Goal: Transaction & Acquisition: Purchase product/service

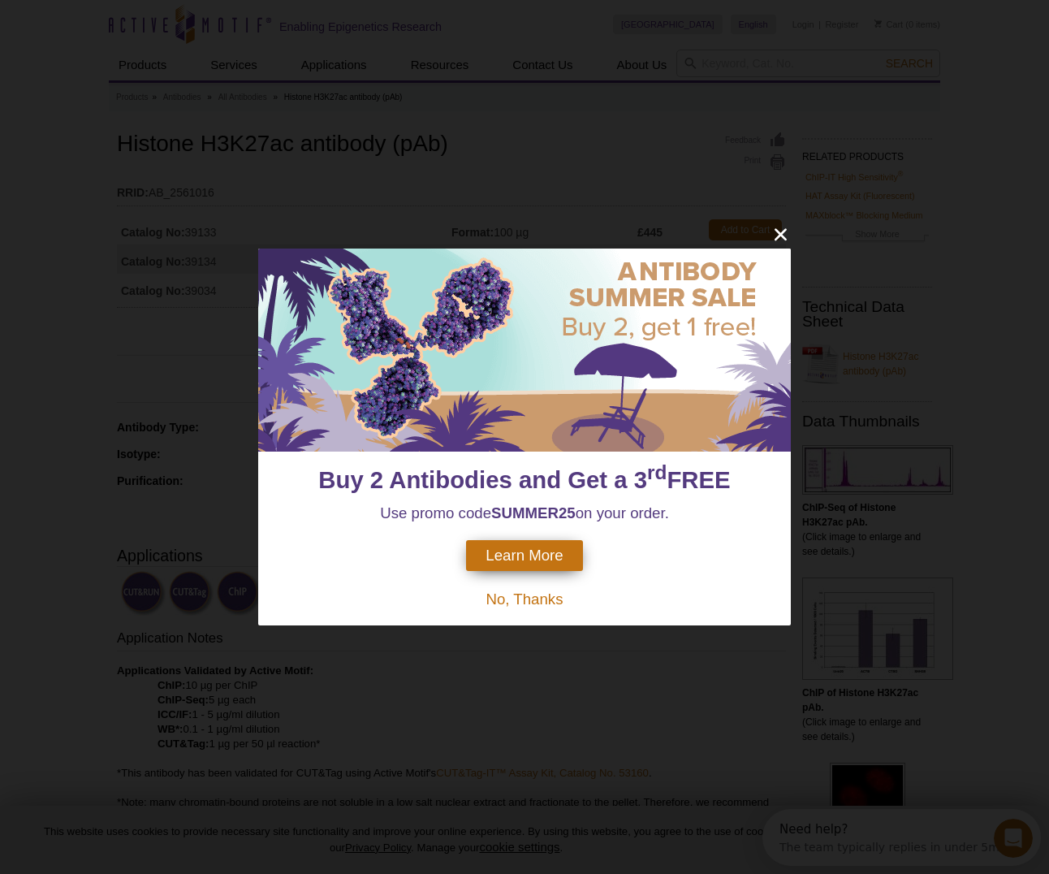
click at [783, 235] on icon "close" at bounding box center [781, 234] width 20 height 20
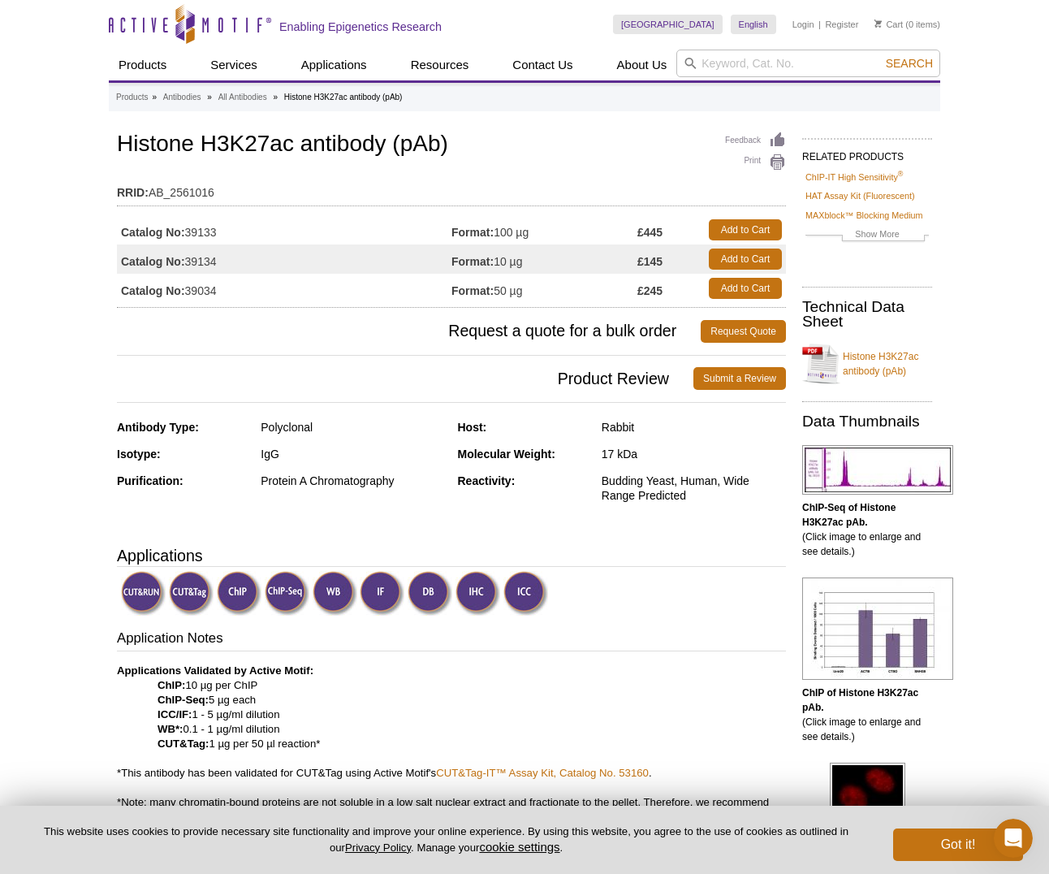
click at [206, 146] on h1 "Histone H3K27ac antibody (pAb)" at bounding box center [451, 146] width 669 height 28
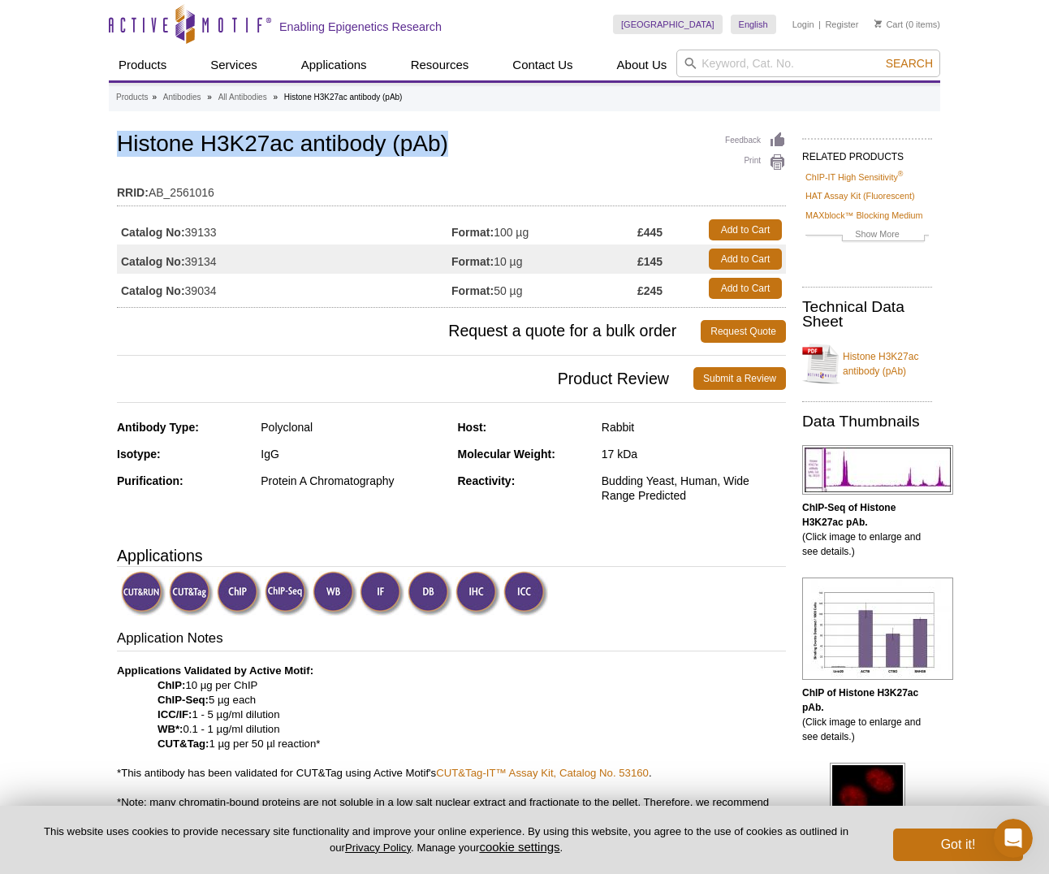
drag, startPoint x: 120, startPoint y: 141, endPoint x: 465, endPoint y: 149, distance: 344.5
click at [465, 149] on h1 "Histone H3K27ac antibody (pAb)" at bounding box center [451, 146] width 669 height 28
copy h1 "Histone H3K27ac antibody (pAb)"
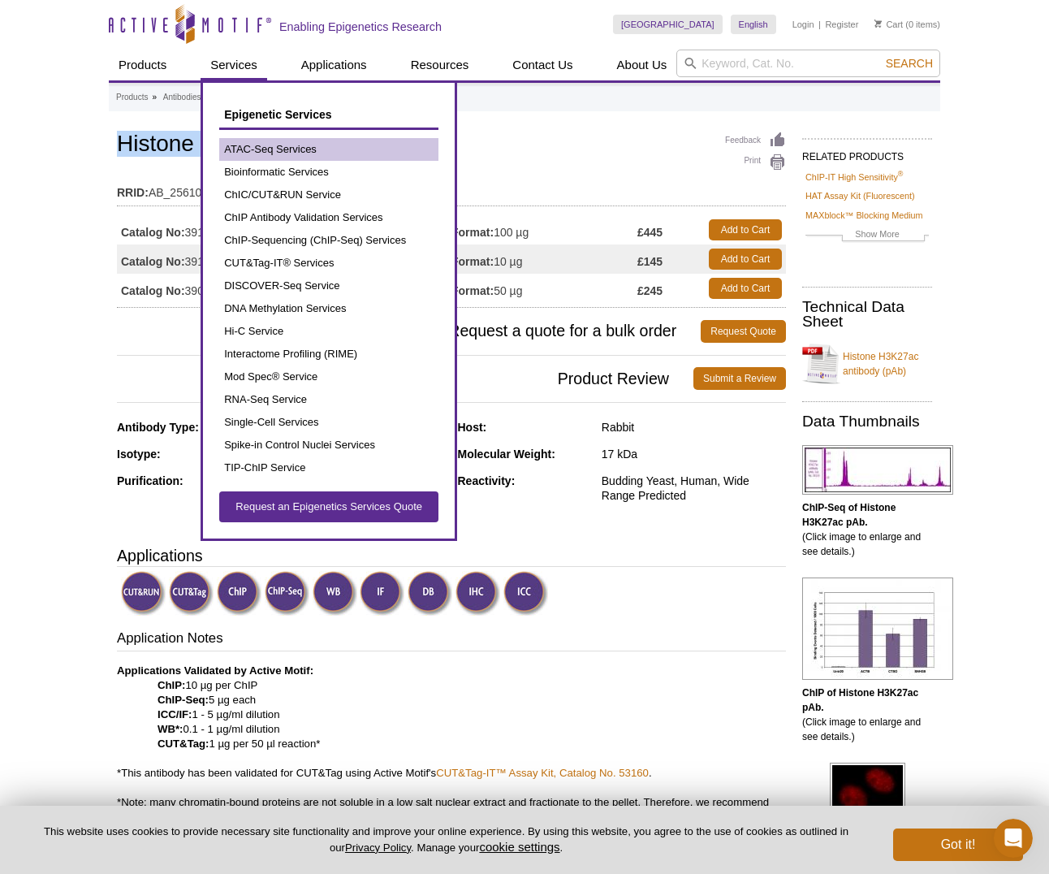
scroll to position [5, 0]
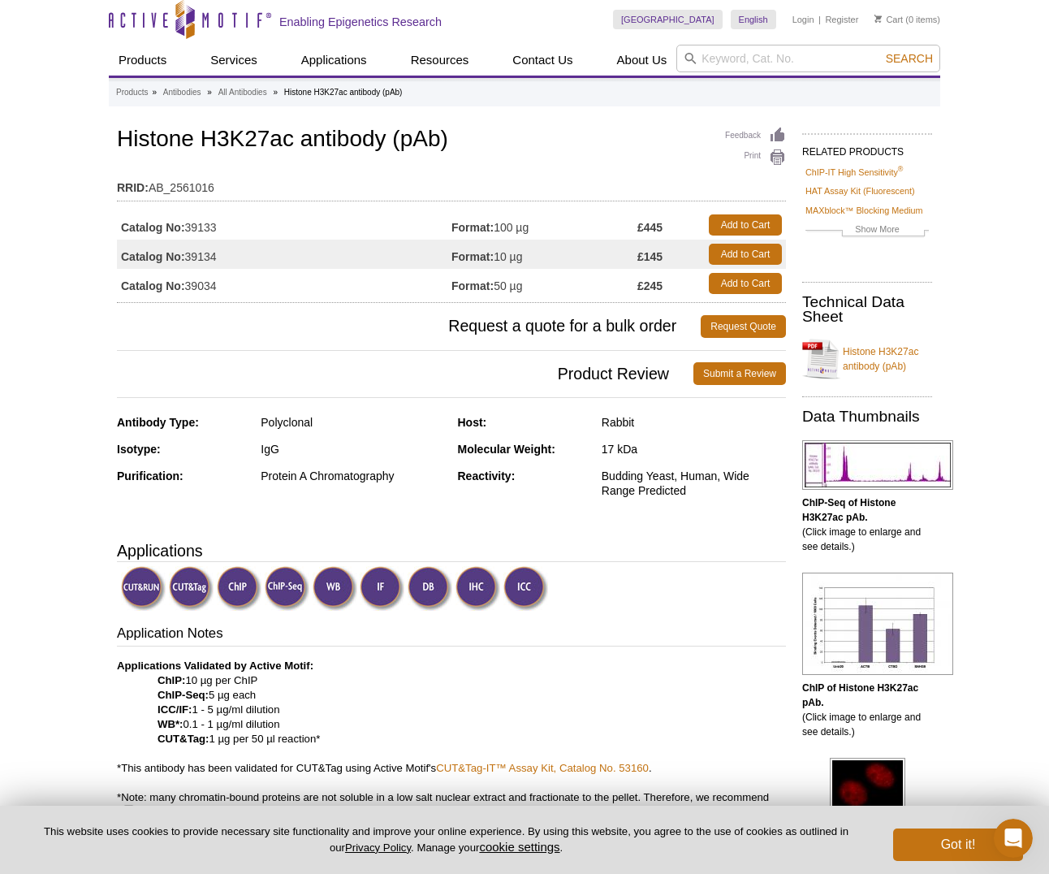
click at [239, 251] on td "Catalog No: 39134" at bounding box center [284, 254] width 335 height 29
drag, startPoint x: 232, startPoint y: 256, endPoint x: 221, endPoint y: 256, distance: 11.4
click at [183, 252] on td "Catalog No: 39134" at bounding box center [284, 254] width 335 height 29
copy td ": 39134"
drag, startPoint x: 117, startPoint y: 135, endPoint x: 482, endPoint y: 140, distance: 365.5
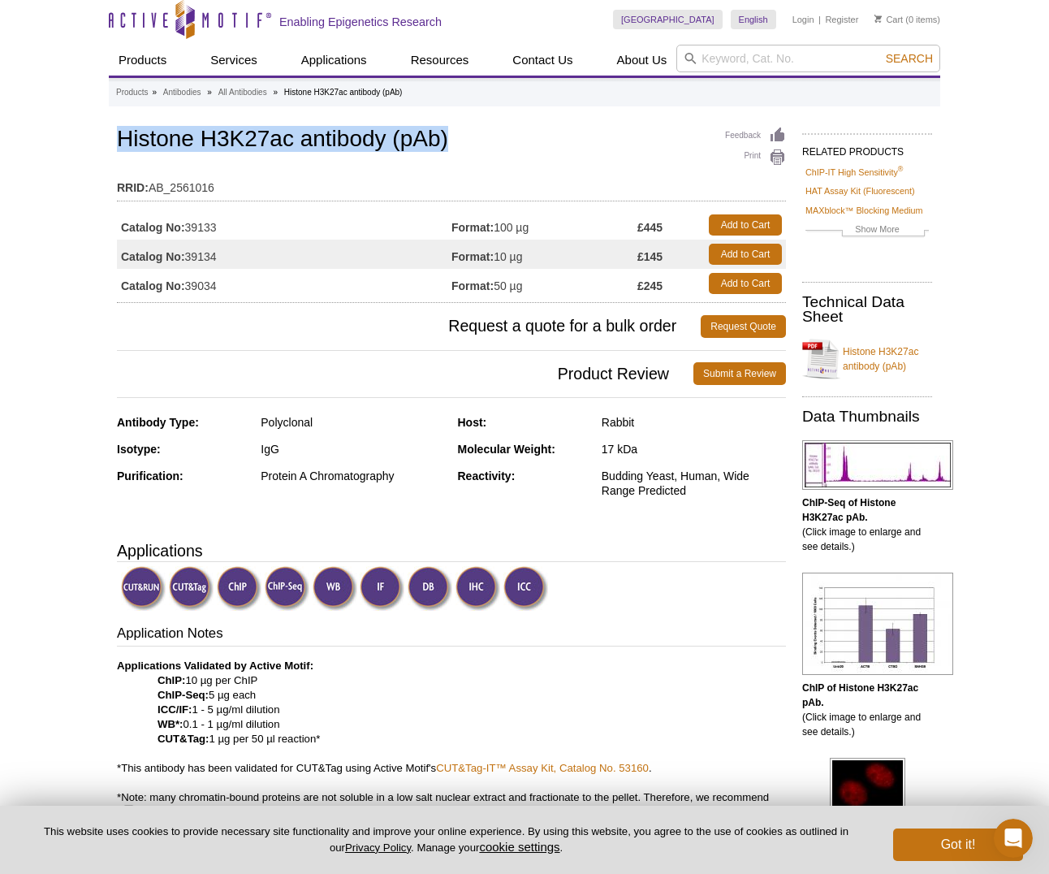
click at [482, 140] on h1 "Histone H3K27ac antibody (pAb)" at bounding box center [451, 141] width 669 height 28
copy h1 "Histone H3K27ac antibody (pAb)"
drag, startPoint x: 645, startPoint y: 229, endPoint x: 670, endPoint y: 228, distance: 25.2
click at [670, 228] on td "£445" at bounding box center [669, 224] width 63 height 29
copy strong "445"
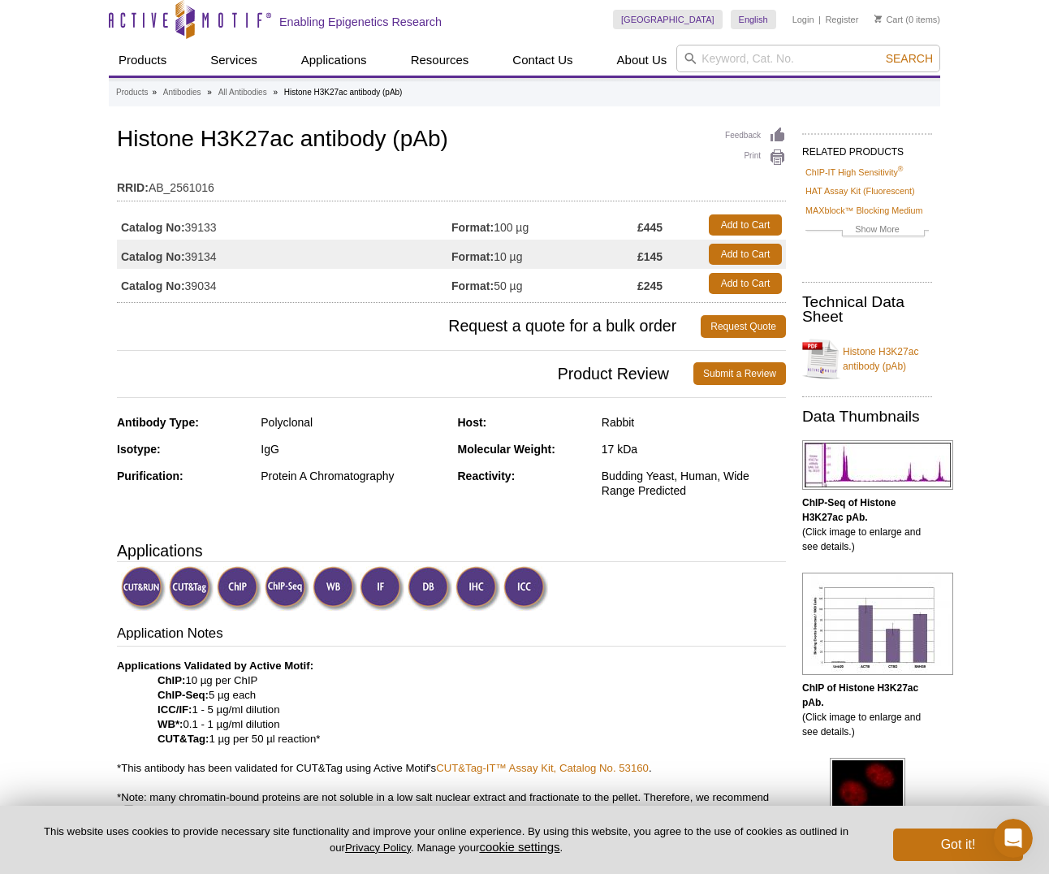
click at [835, 357] on link "Histone H3K27ac antibody (pAb)" at bounding box center [867, 359] width 130 height 49
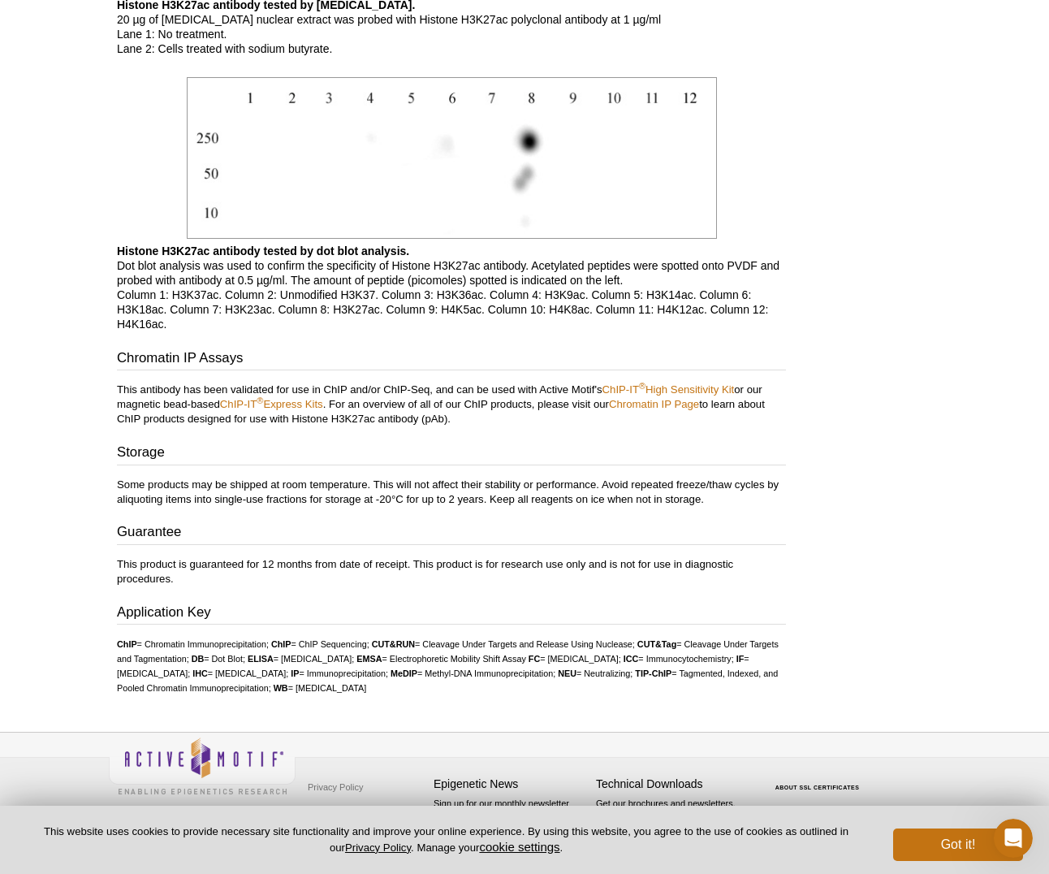
scroll to position [3027, 0]
click at [956, 842] on button "Got it!" at bounding box center [958, 844] width 130 height 32
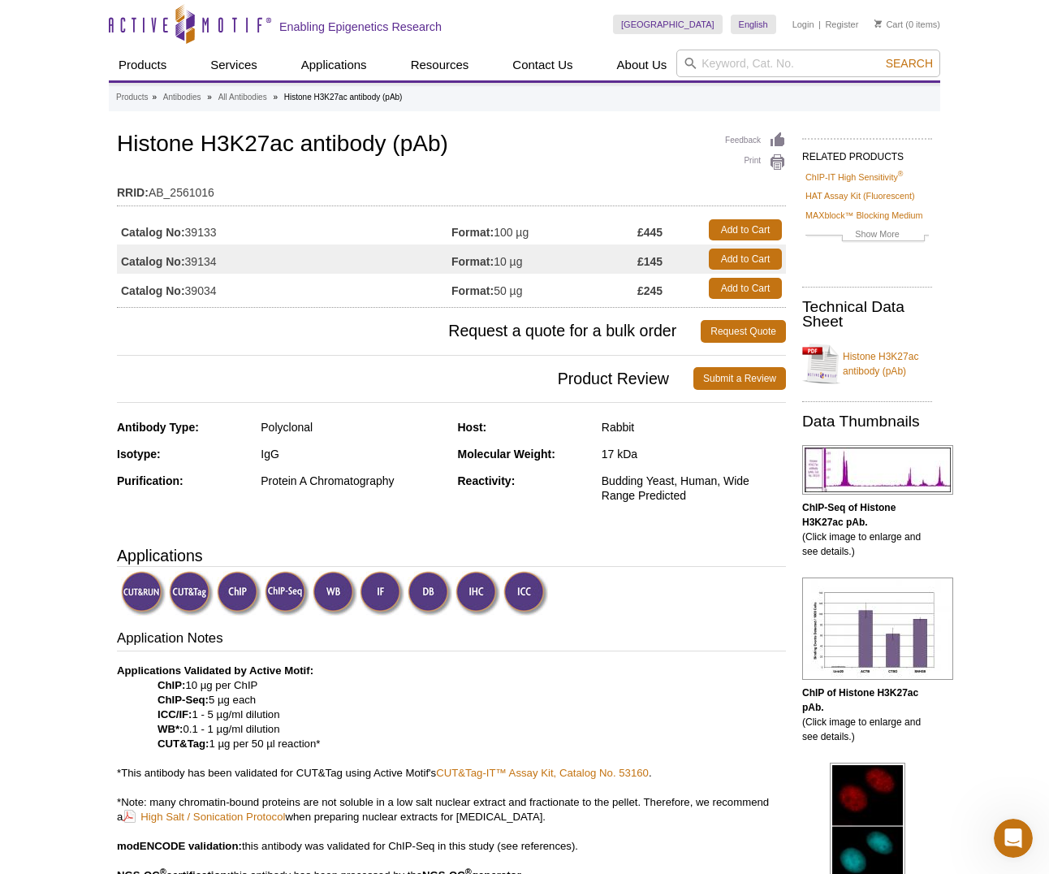
scroll to position [0, 0]
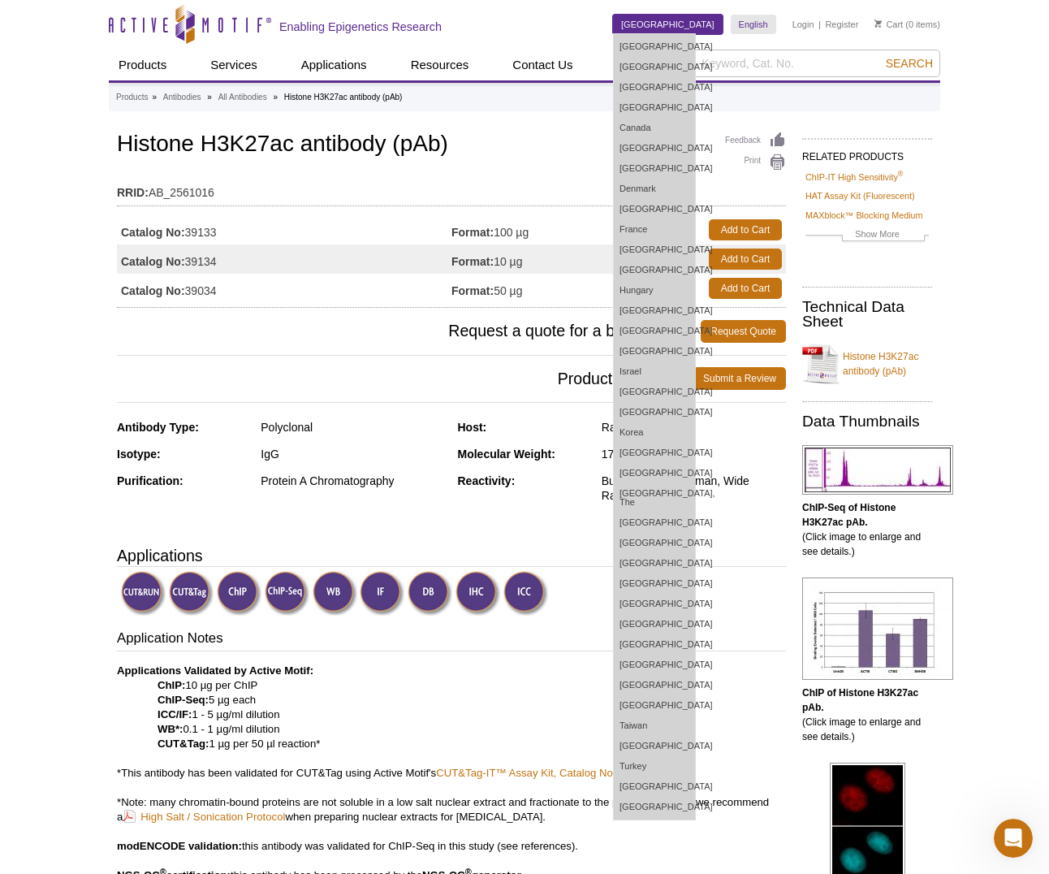
click at [690, 20] on link "[GEOGRAPHIC_DATA]" at bounding box center [668, 24] width 110 height 19
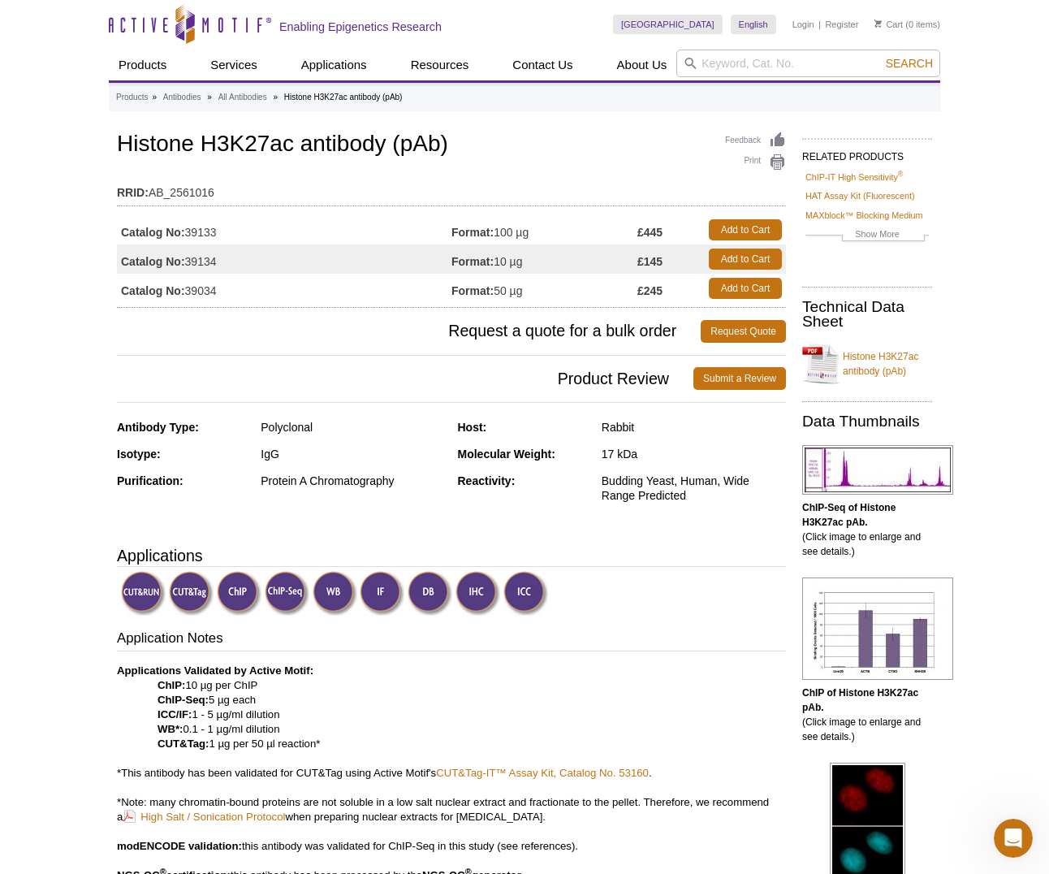
click at [472, 19] on div "Skip to content Active Motif Logo Enabling Epigenetics Research" at bounding box center [361, 24] width 504 height 48
drag, startPoint x: 188, startPoint y: 232, endPoint x: 231, endPoint y: 230, distance: 43.1
click at [232, 230] on td "Catalog No: 39133" at bounding box center [284, 229] width 335 height 29
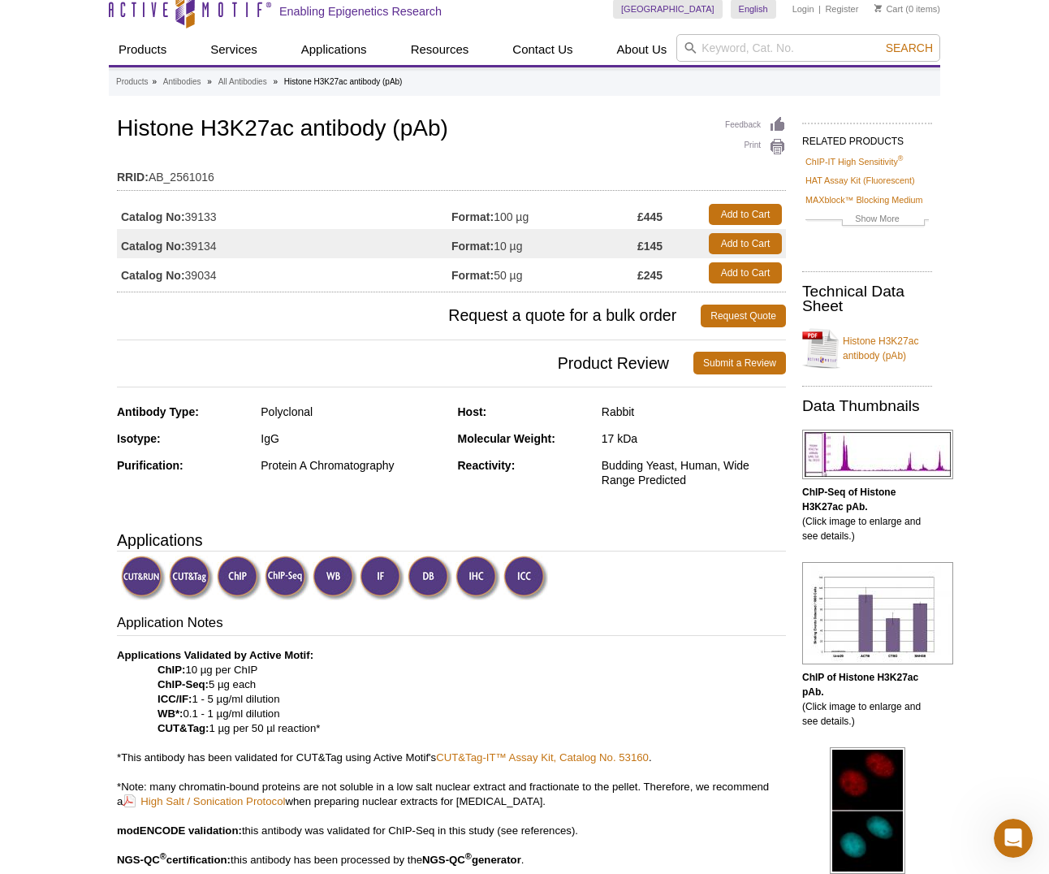
copy td "39133"
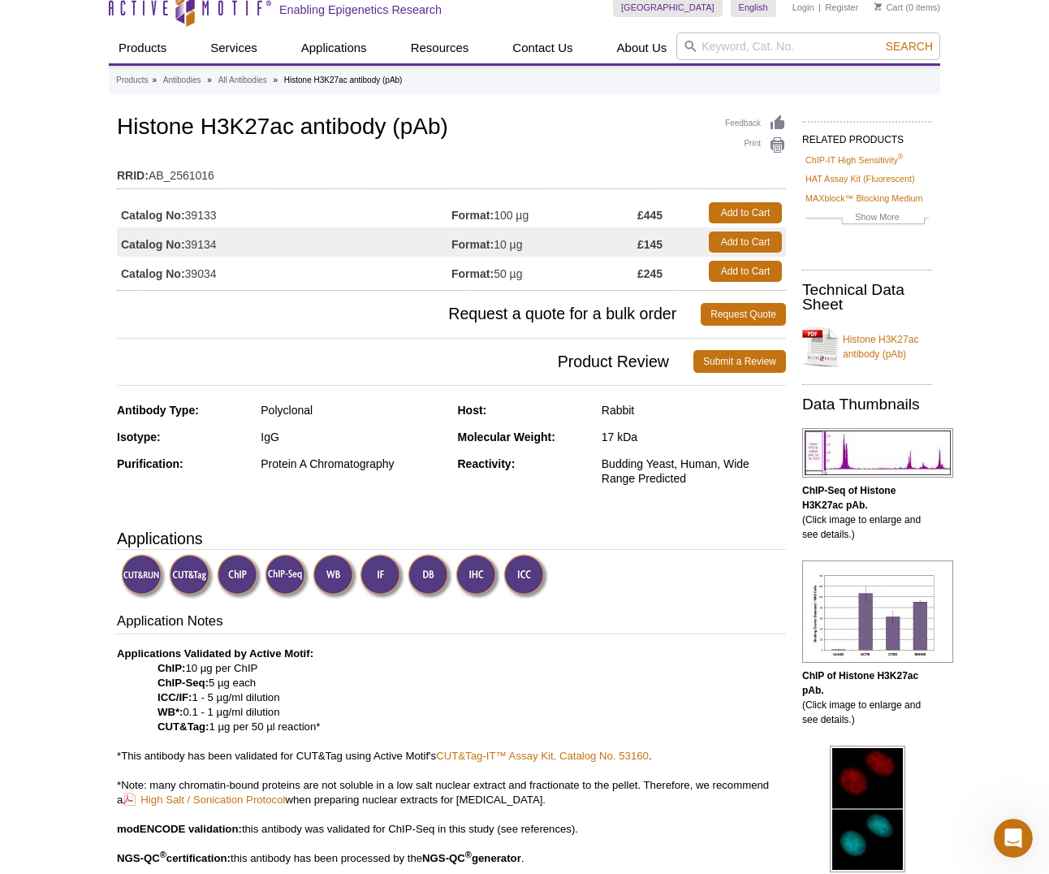
scroll to position [0, 0]
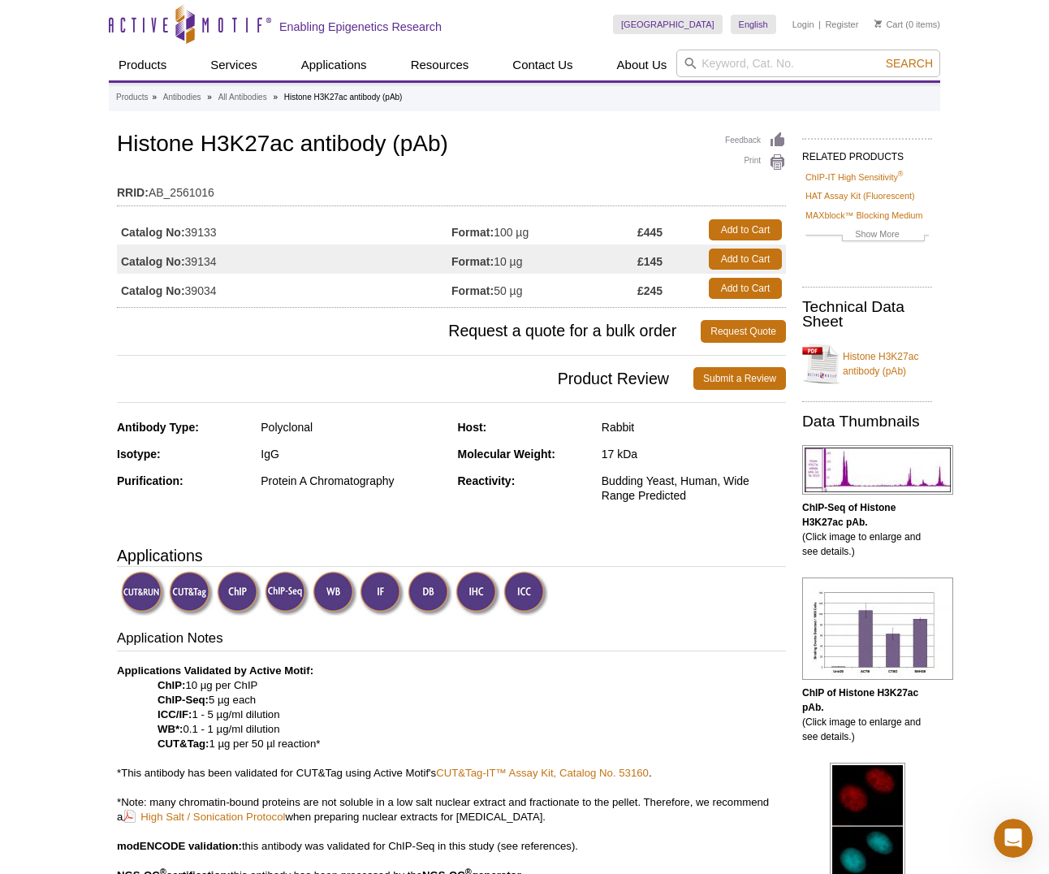
click at [198, 231] on td "Catalog No: 39133" at bounding box center [284, 229] width 335 height 29
click at [530, 227] on td "Format: 100 µg" at bounding box center [545, 229] width 186 height 29
click at [750, 223] on link "Add to Cart" at bounding box center [745, 229] width 73 height 21
drag, startPoint x: 123, startPoint y: 231, endPoint x: 669, endPoint y: 236, distance: 545.8
click at [671, 236] on tr "Catalog No: 39133 Format: 100 µg £445 Add to Cart" at bounding box center [451, 229] width 669 height 29
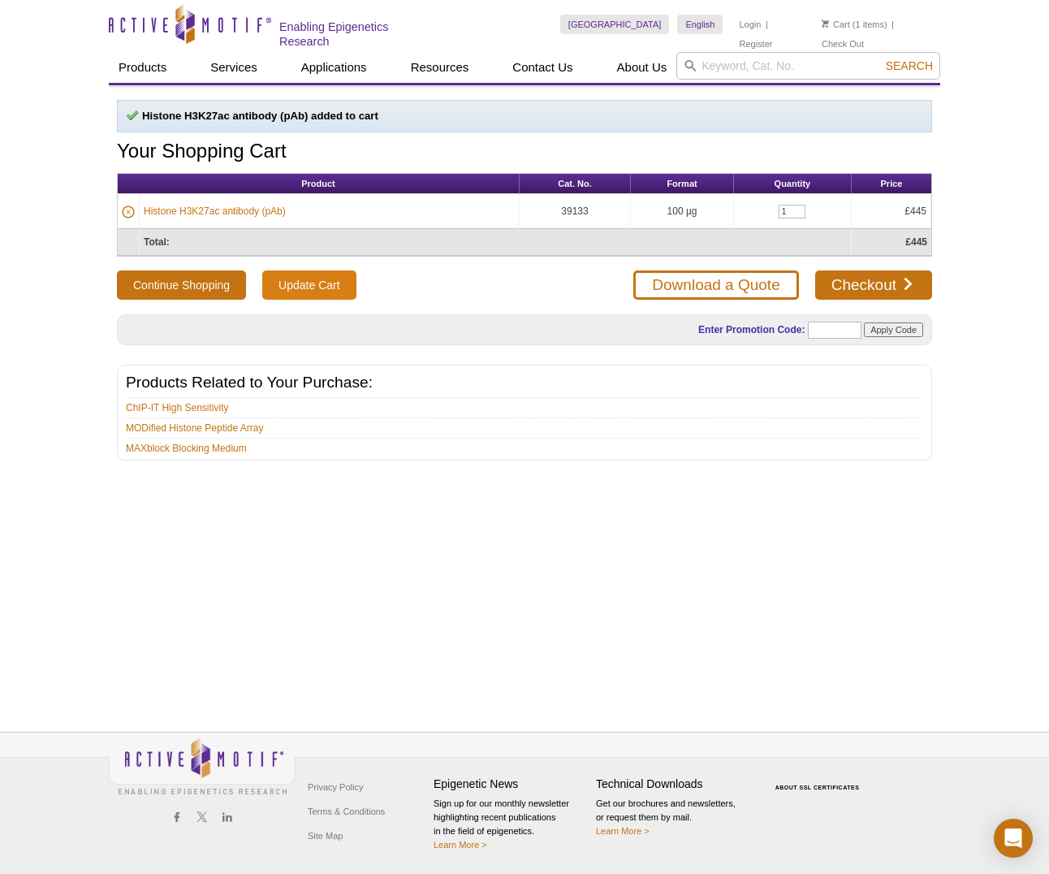
click at [307, 277] on input "Update Cart" at bounding box center [308, 284] width 93 height 29
